Goal: Information Seeking & Learning: Check status

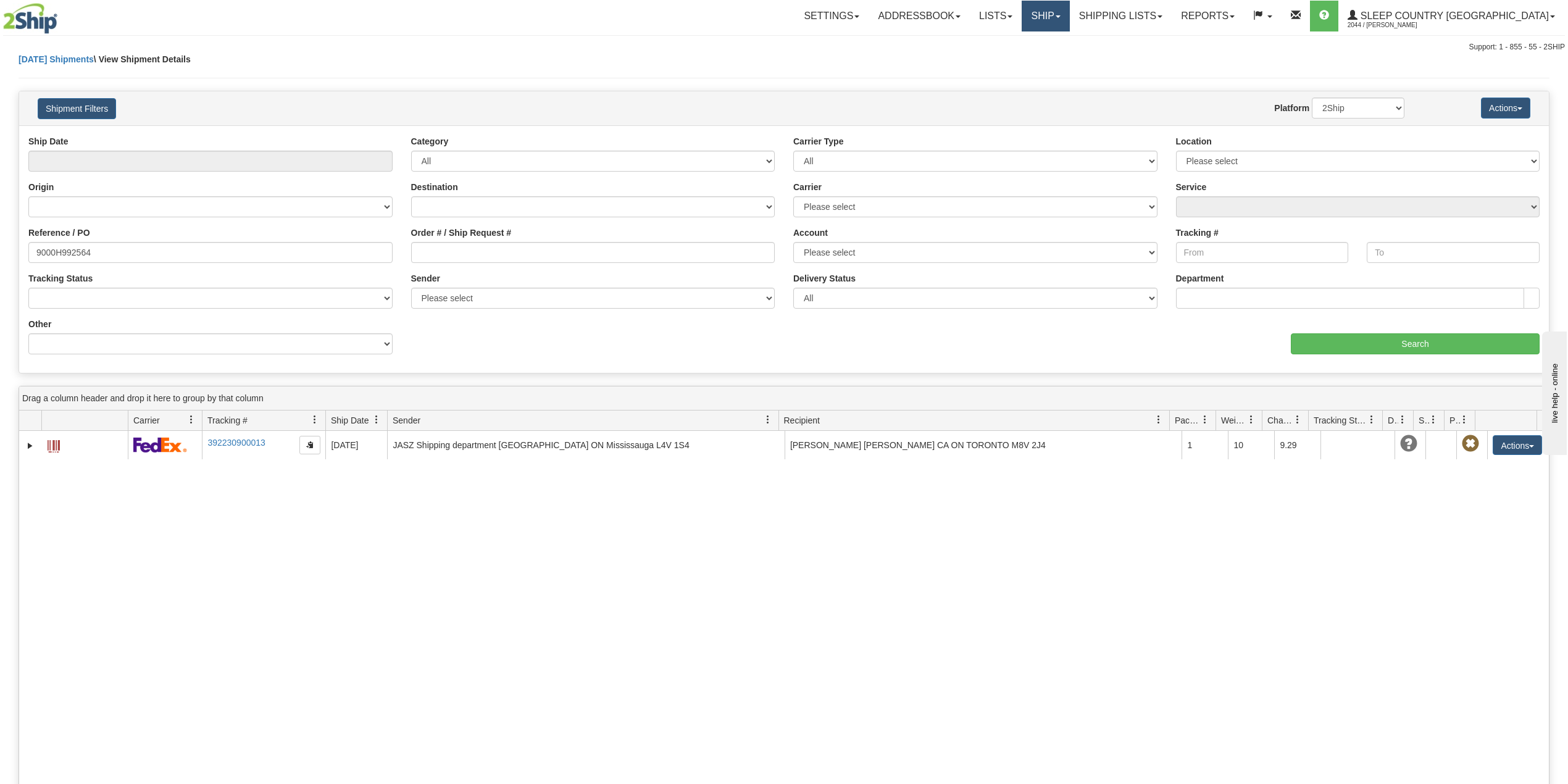
click at [1070, 13] on link "Ship" at bounding box center [1045, 17] width 48 height 31
click at [1057, 55] on span "OnHold / Order Queue" at bounding box center [1013, 59] width 87 height 10
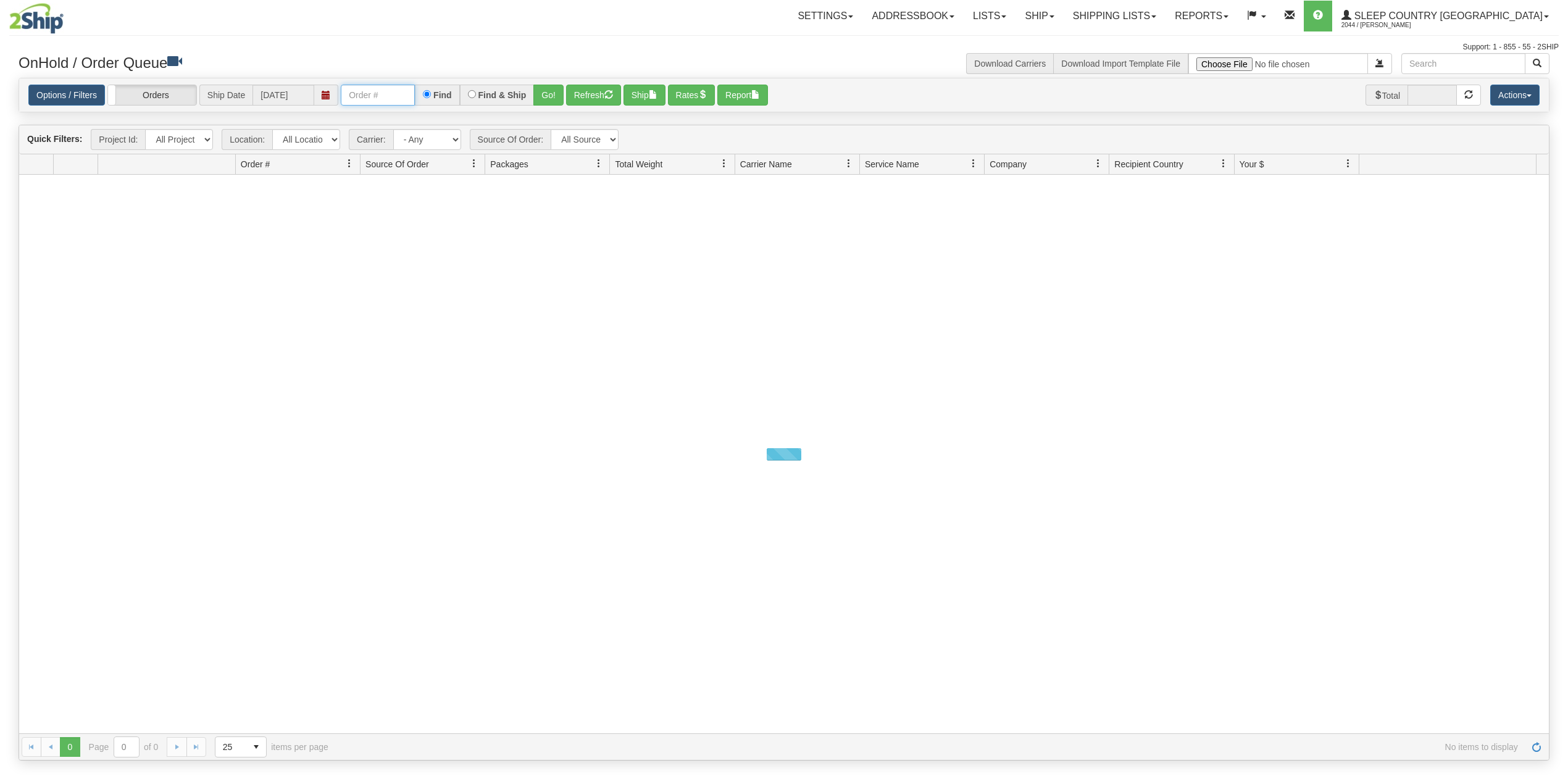
click at [391, 92] on input "text" at bounding box center [377, 96] width 74 height 21
paste input "9007H975393"
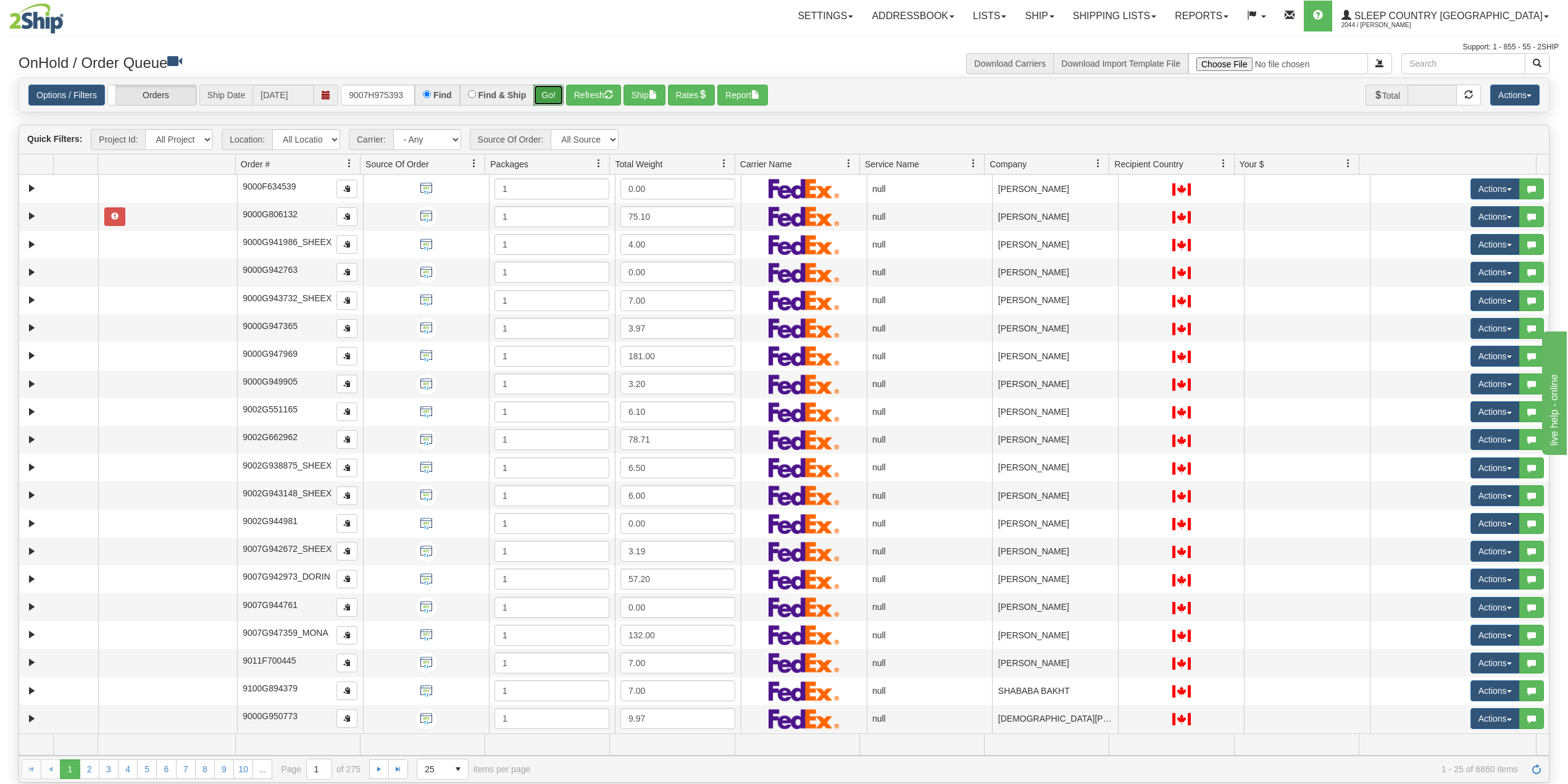
click at [554, 94] on button "Go!" at bounding box center [548, 96] width 30 height 21
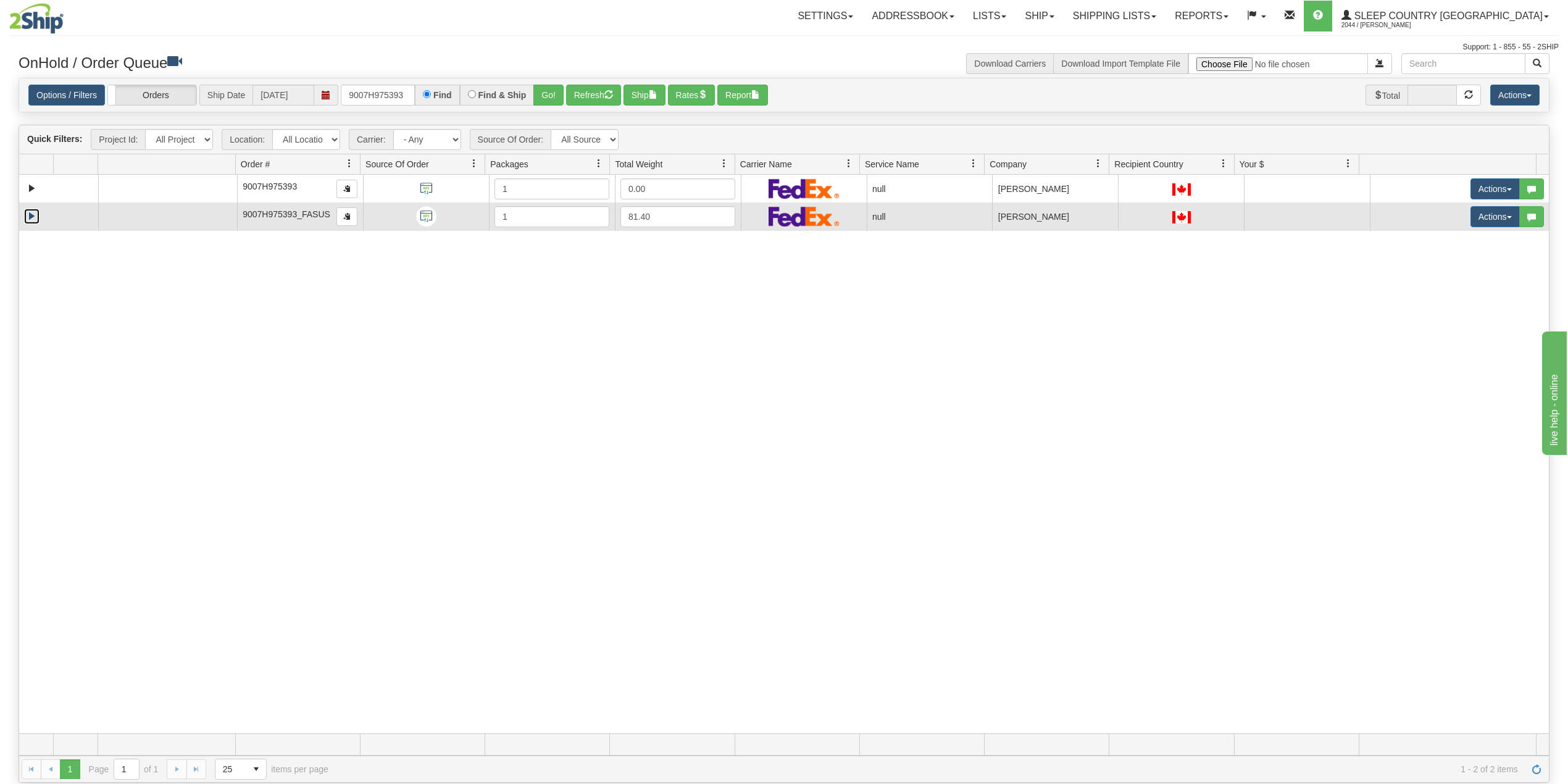
click at [29, 219] on link "Expand" at bounding box center [32, 216] width 16 height 16
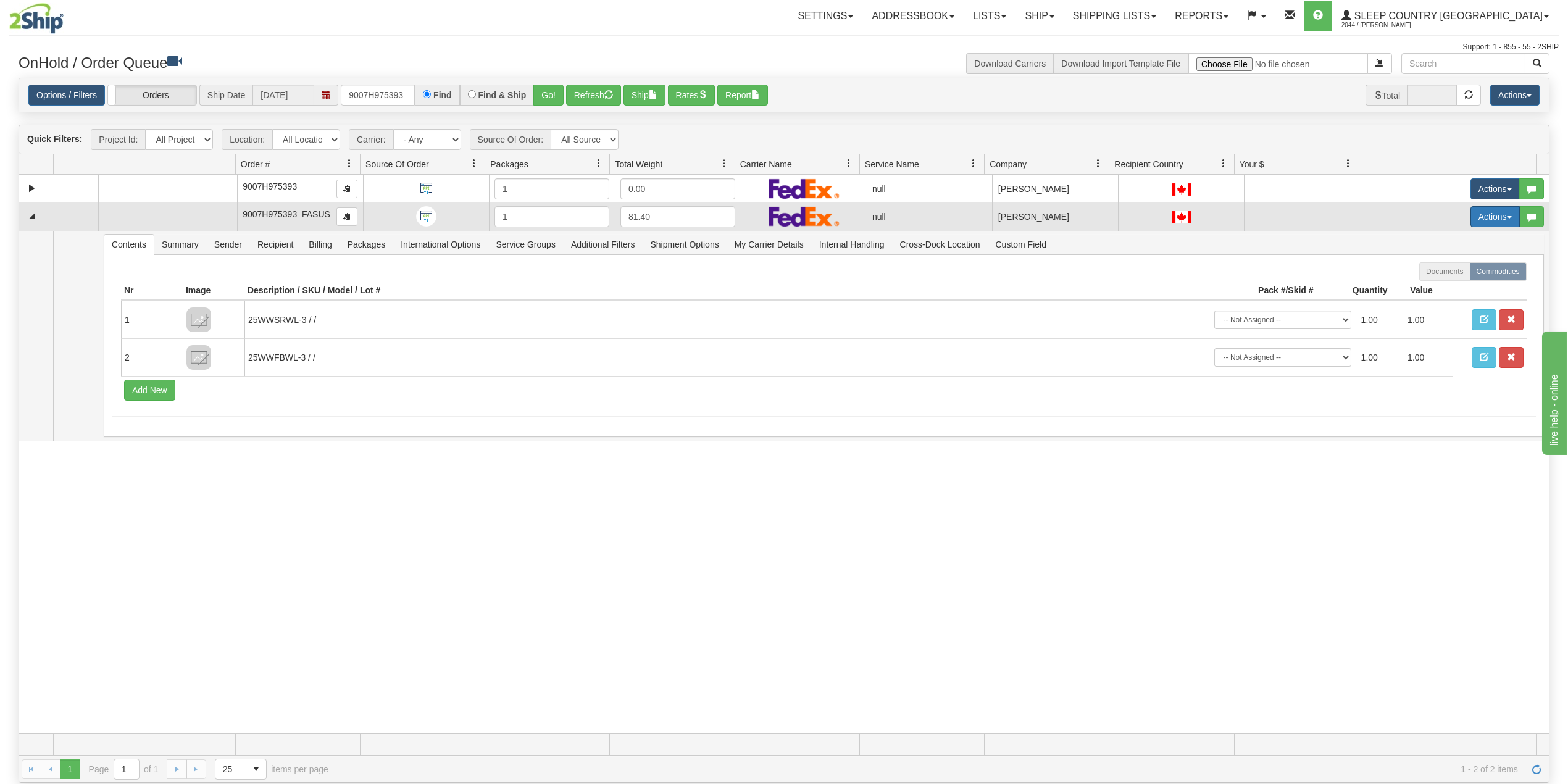
click at [1479, 220] on button "Actions" at bounding box center [1495, 216] width 50 height 21
click at [1431, 304] on span "Delete" at bounding box center [1441, 304] width 33 height 10
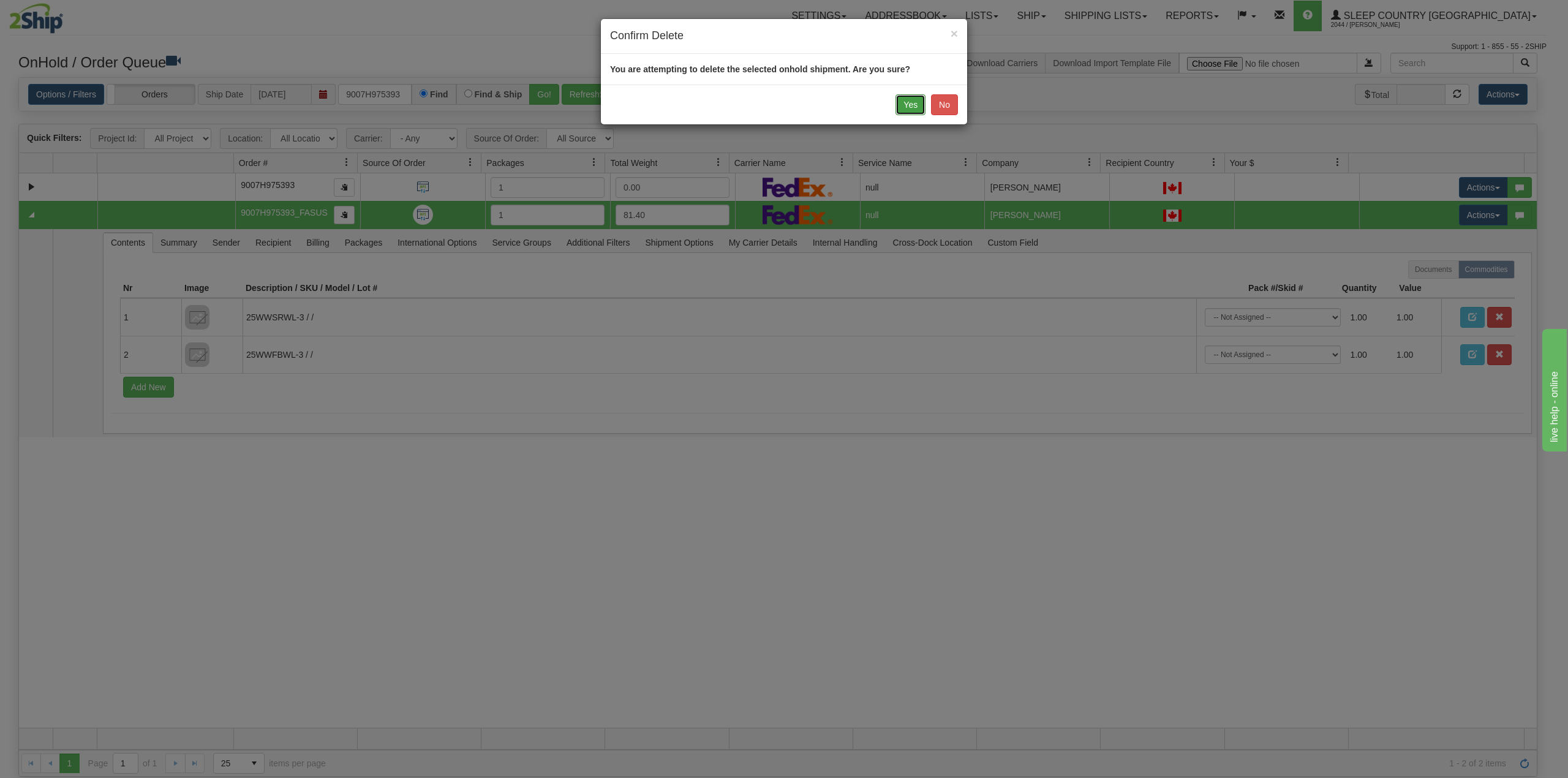
click at [909, 104] on button "Yes" at bounding box center [910, 105] width 30 height 21
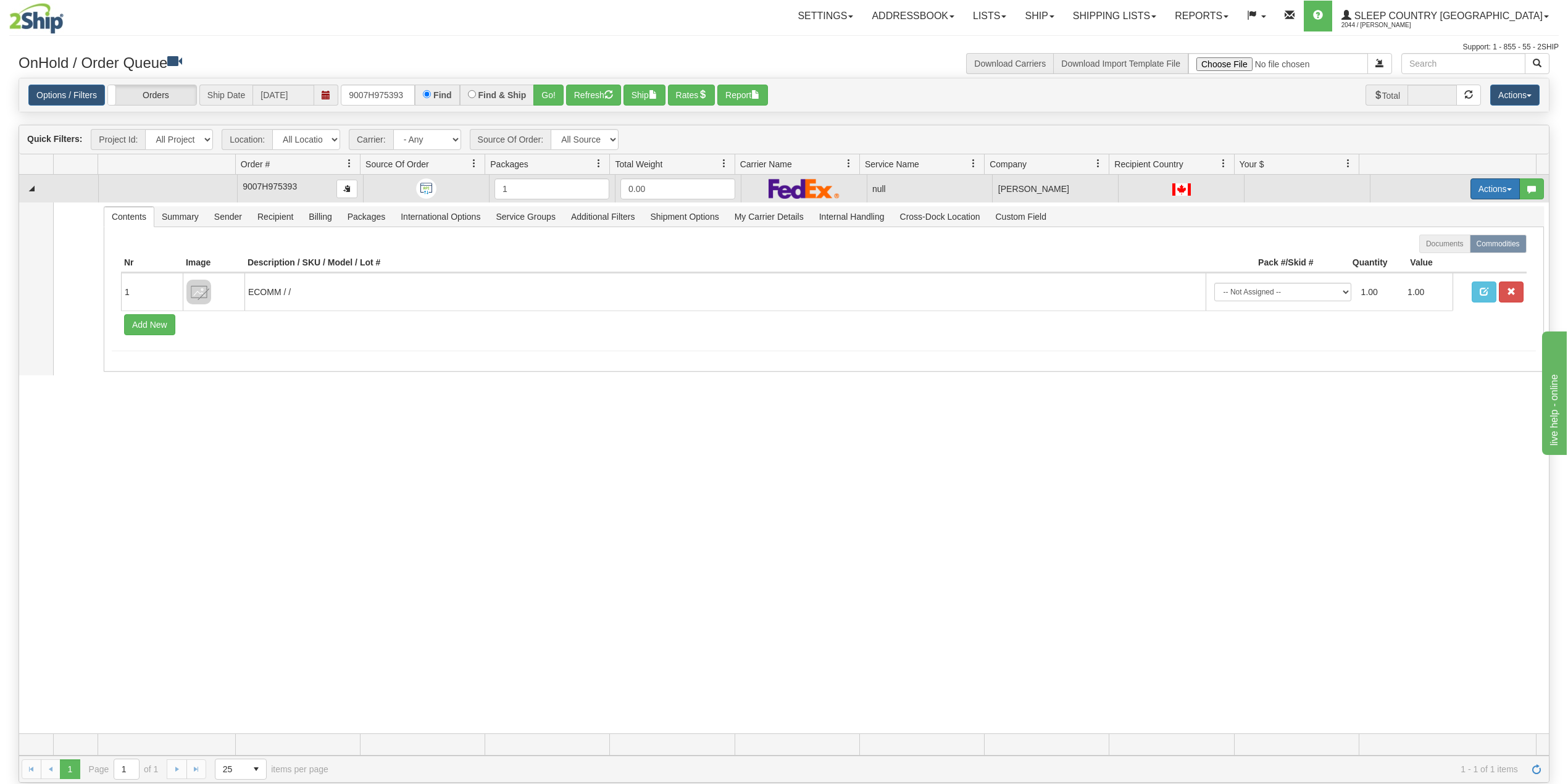
click at [1475, 191] on button "Actions" at bounding box center [1495, 189] width 50 height 21
click at [1434, 280] on span "Delete" at bounding box center [1441, 277] width 33 height 10
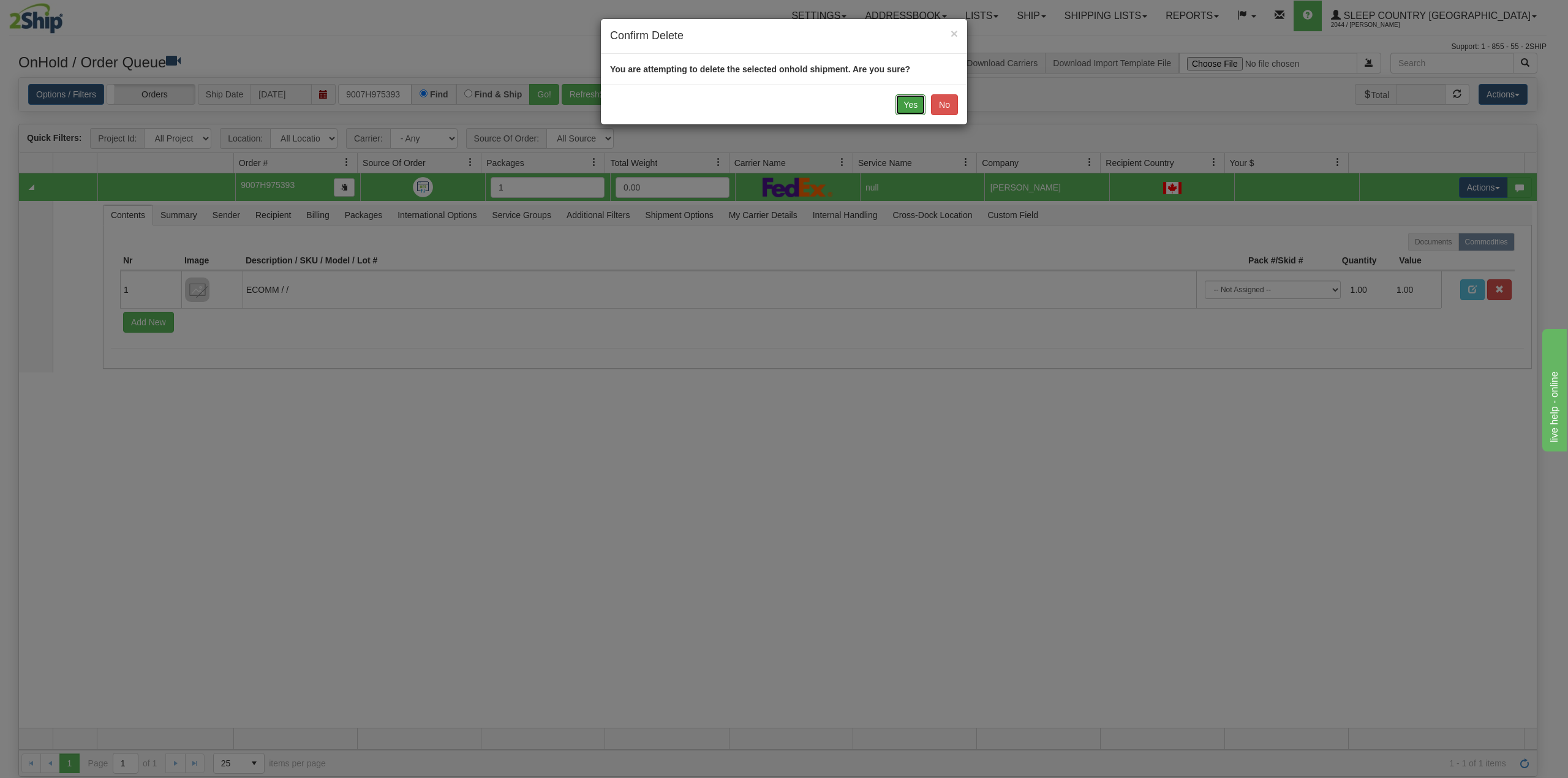
click at [907, 104] on button "Yes" at bounding box center [910, 105] width 30 height 21
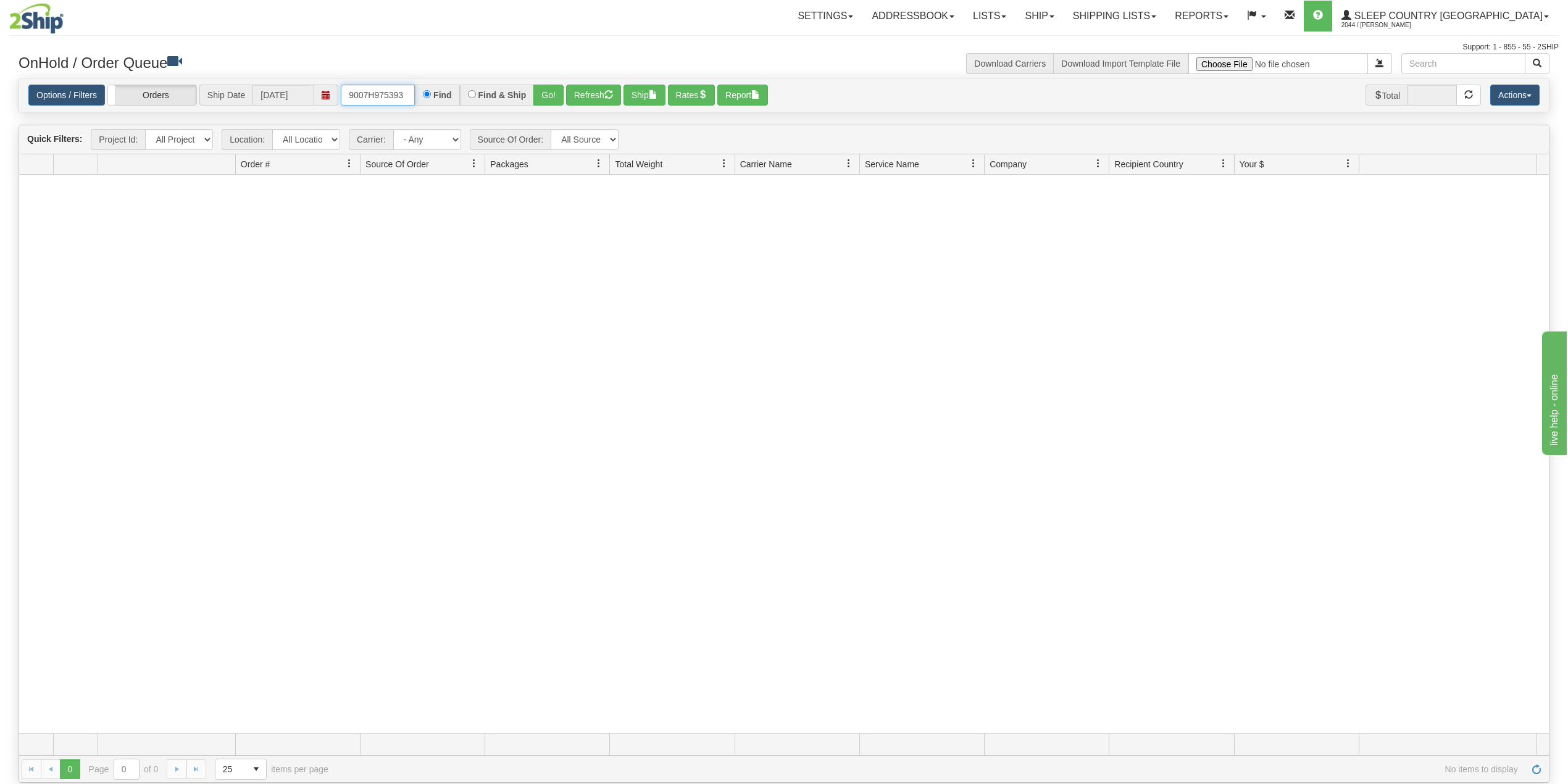
click at [393, 93] on input "9007H975393" at bounding box center [377, 96] width 74 height 21
click at [393, 92] on input "9007H975393" at bounding box center [377, 96] width 74 height 21
paste input "2H977967"
type input "9002H977967"
click at [554, 98] on button "Go!" at bounding box center [548, 96] width 30 height 21
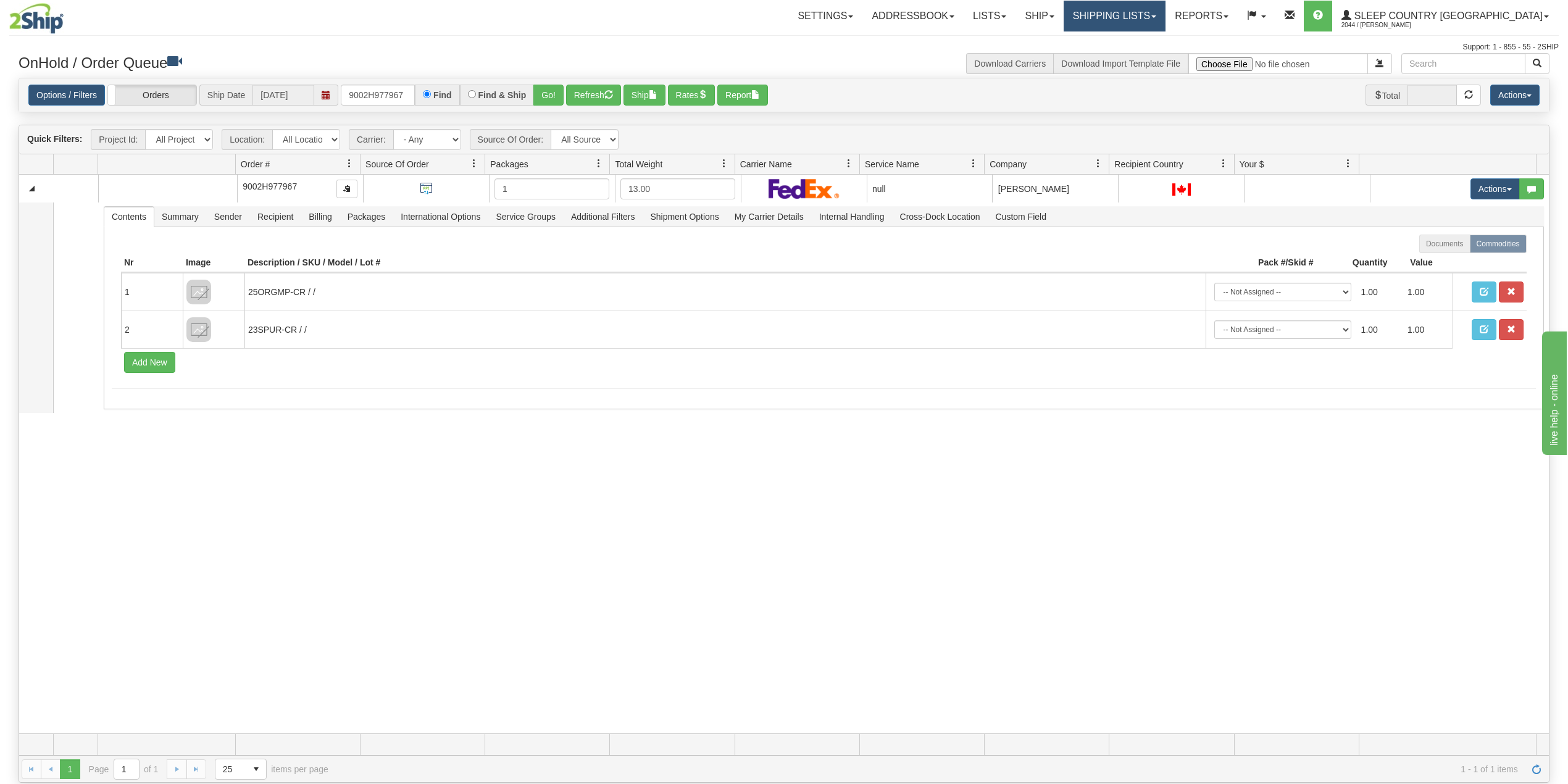
click at [1144, 13] on link "Shipping lists" at bounding box center [1115, 17] width 101 height 31
click at [1147, 56] on span "Search Shipment History" at bounding box center [1105, 59] width 96 height 10
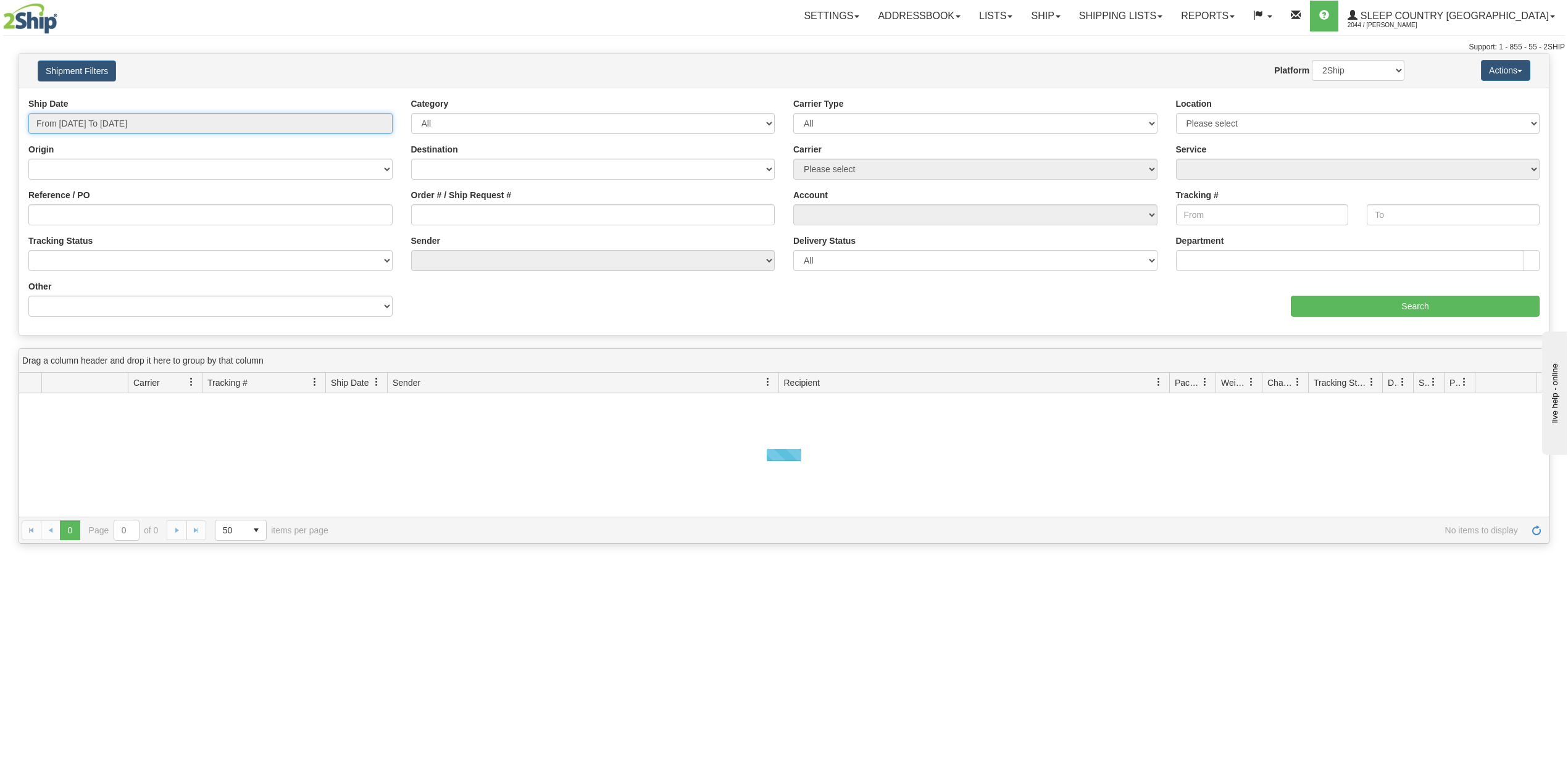
click at [127, 122] on input "From [DATE] To [DATE]" at bounding box center [211, 124] width 365 height 21
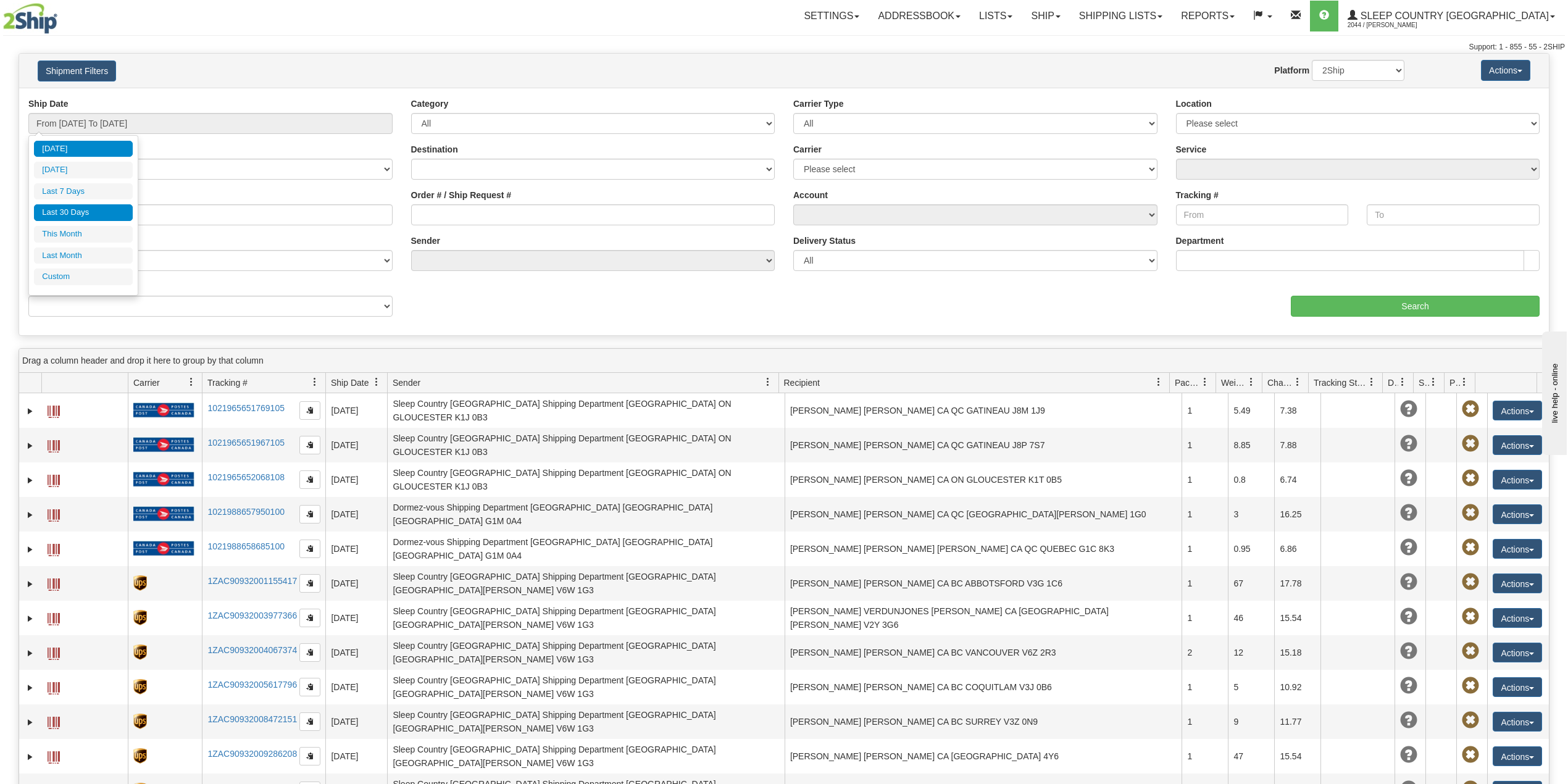
click at [93, 213] on li "Last 30 Days" at bounding box center [83, 213] width 98 height 17
type input "From [DATE] To [DATE]"
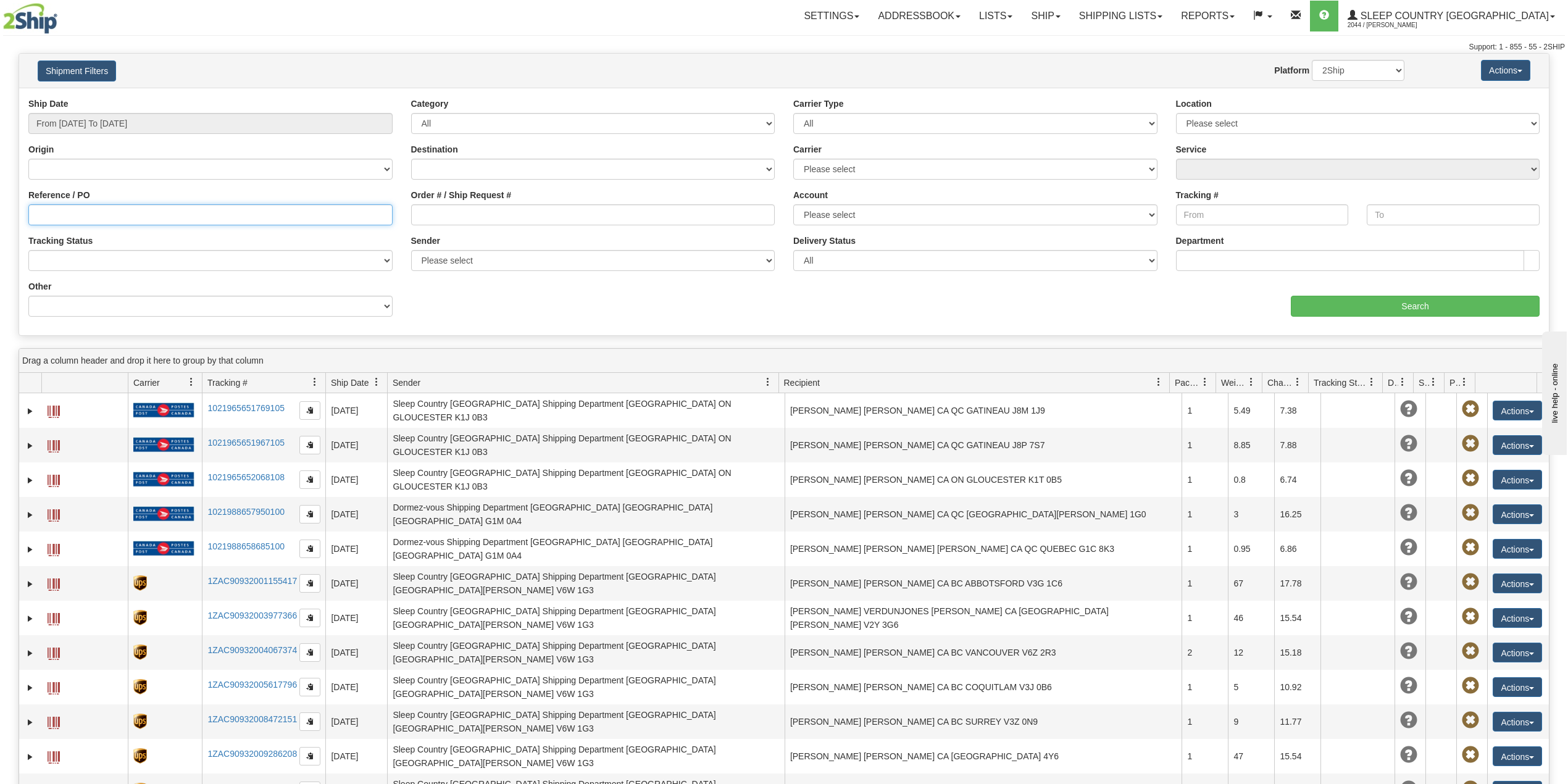
click at [93, 213] on input "Reference / PO" at bounding box center [211, 216] width 365 height 21
paste input "9002H977967"
type input "9002H977967"
click at [1376, 306] on input "Search" at bounding box center [1415, 306] width 249 height 21
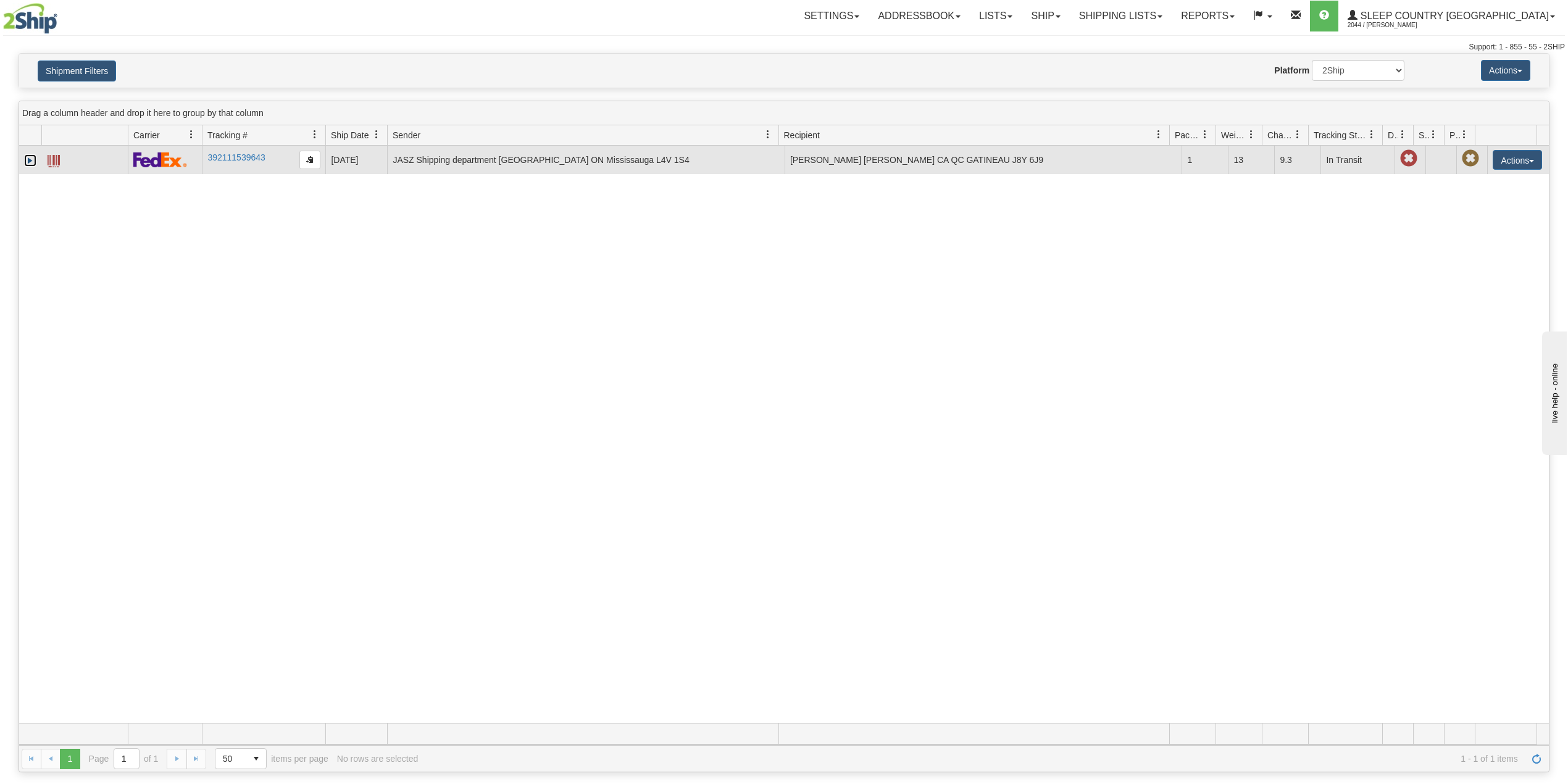
click at [25, 161] on link "Expand" at bounding box center [30, 160] width 13 height 13
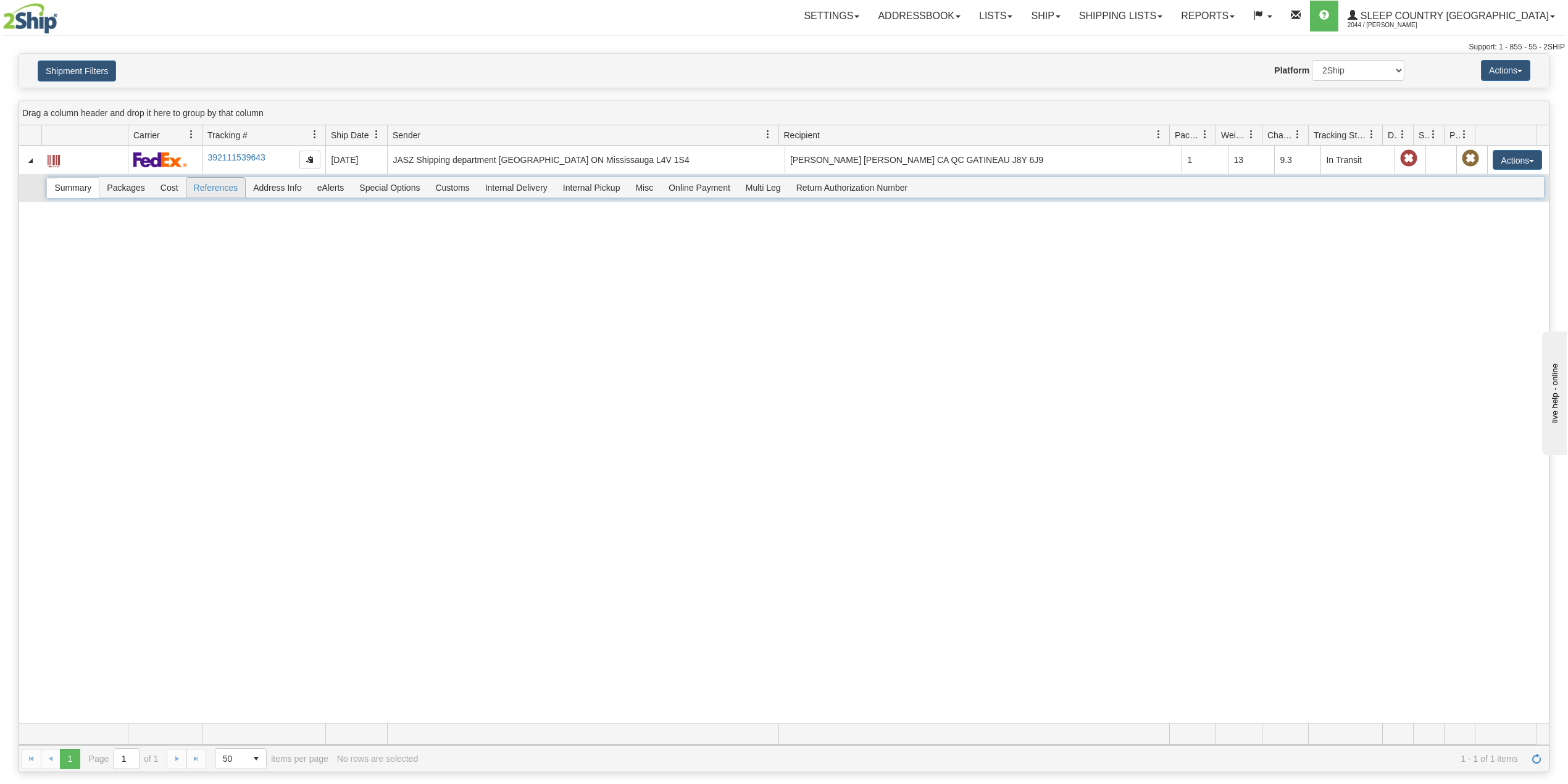
click at [213, 196] on span "References" at bounding box center [216, 187] width 59 height 20
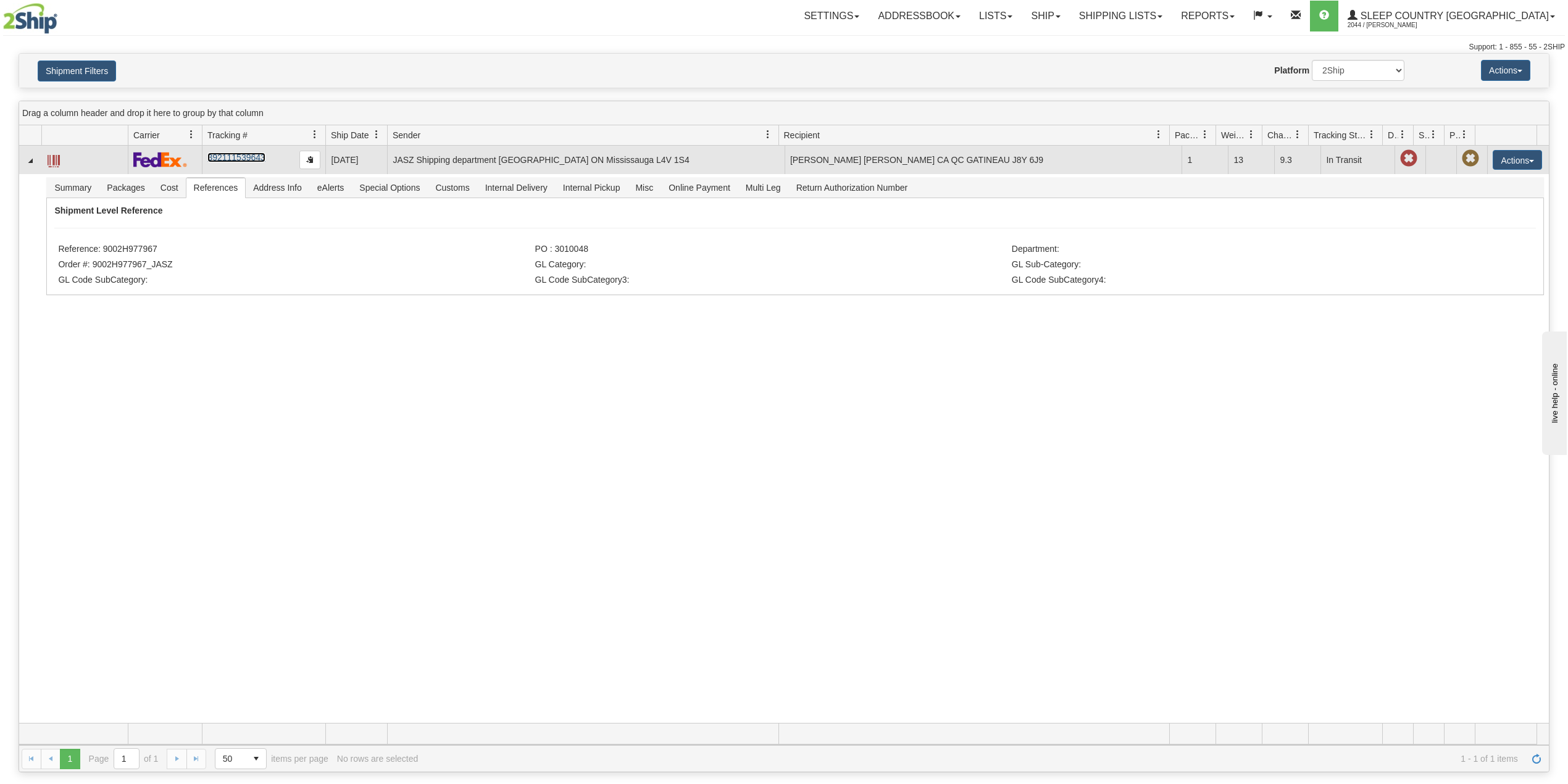
click at [241, 156] on link "392111539643" at bounding box center [236, 157] width 58 height 10
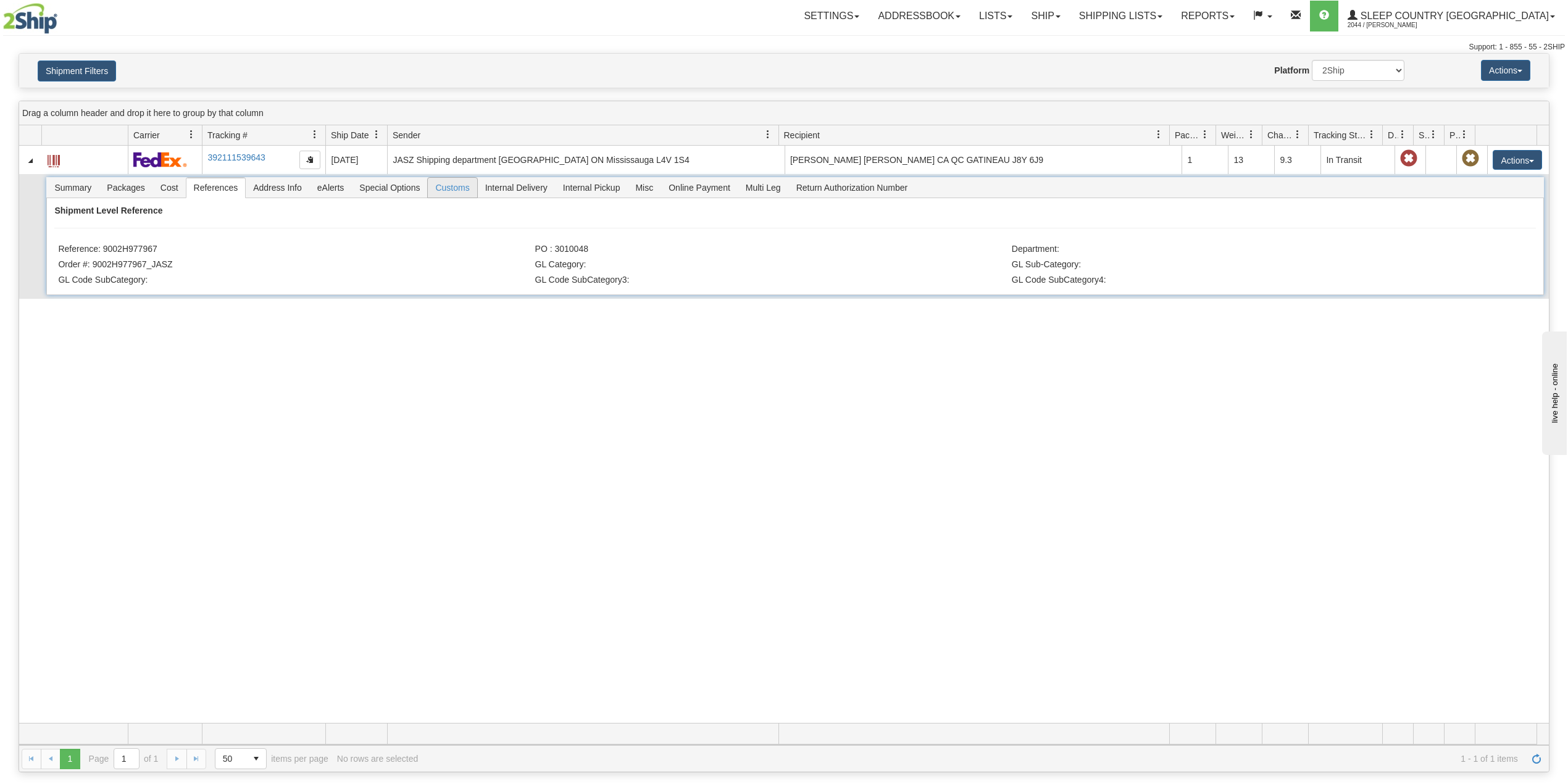
click at [455, 194] on span "Customs" at bounding box center [452, 187] width 49 height 20
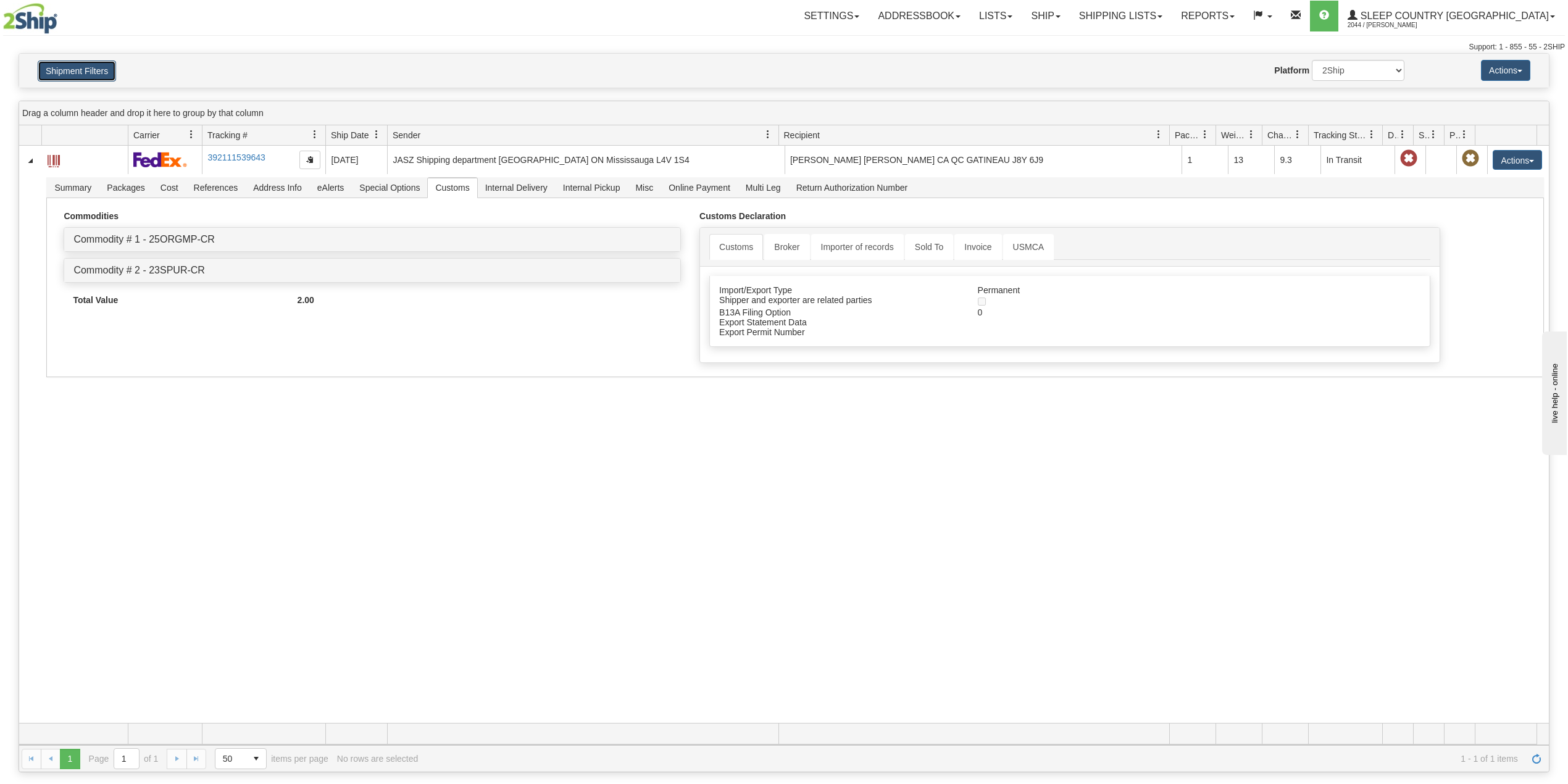
click at [101, 64] on button "Shipment Filters" at bounding box center [77, 71] width 78 height 21
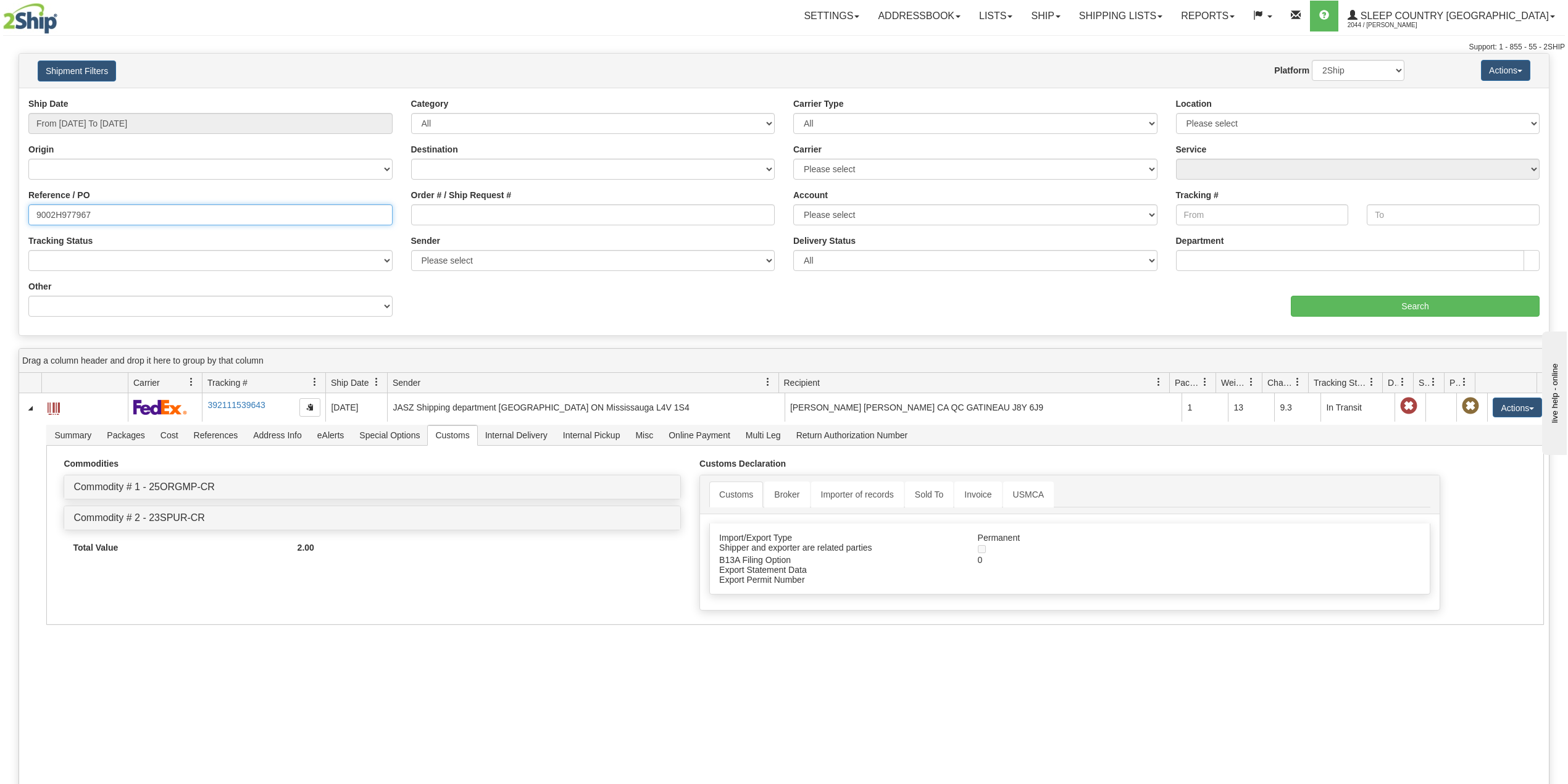
click at [70, 217] on input "9002H977967" at bounding box center [211, 216] width 365 height 21
click at [449, 211] on input "Order # / Ship Request #" at bounding box center [594, 216] width 365 height 21
paste input "1052593"
type input "1052593"
